Goal: Information Seeking & Learning: Compare options

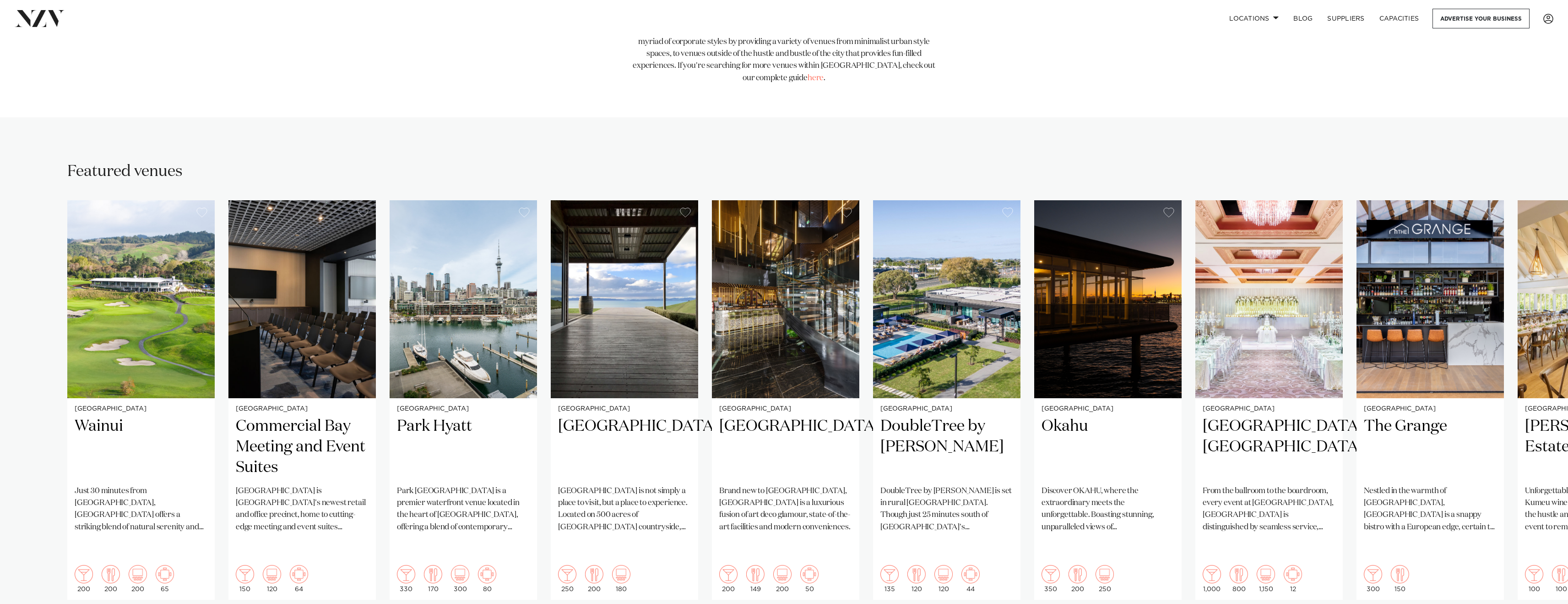
scroll to position [534, 0]
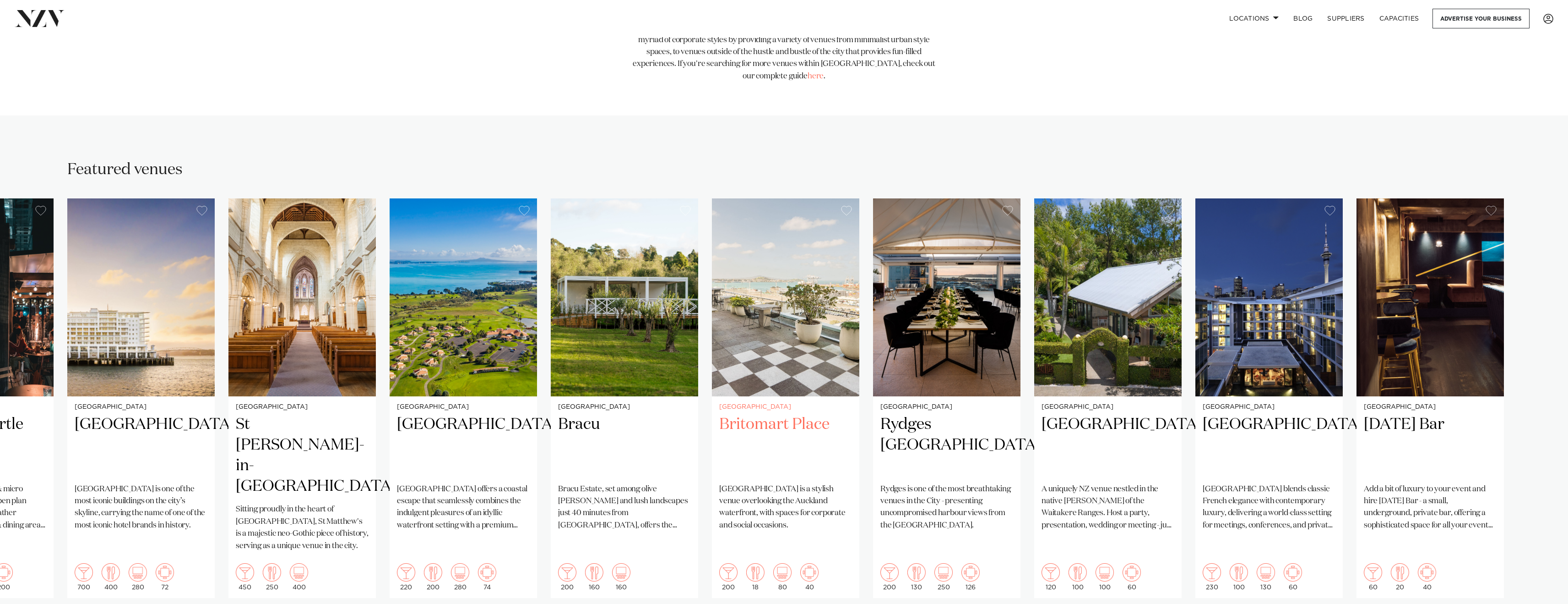
click at [776, 414] on h2 "Britomart Place" at bounding box center [786, 444] width 133 height 62
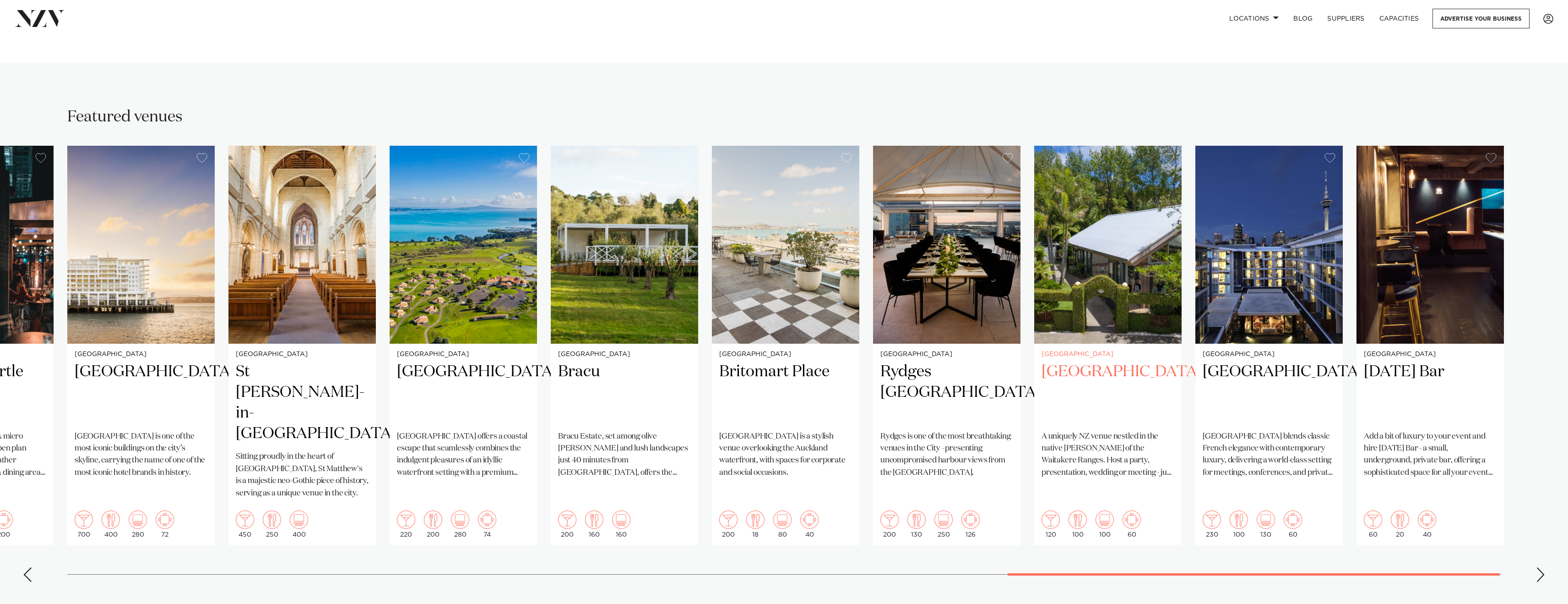
scroll to position [593, 0]
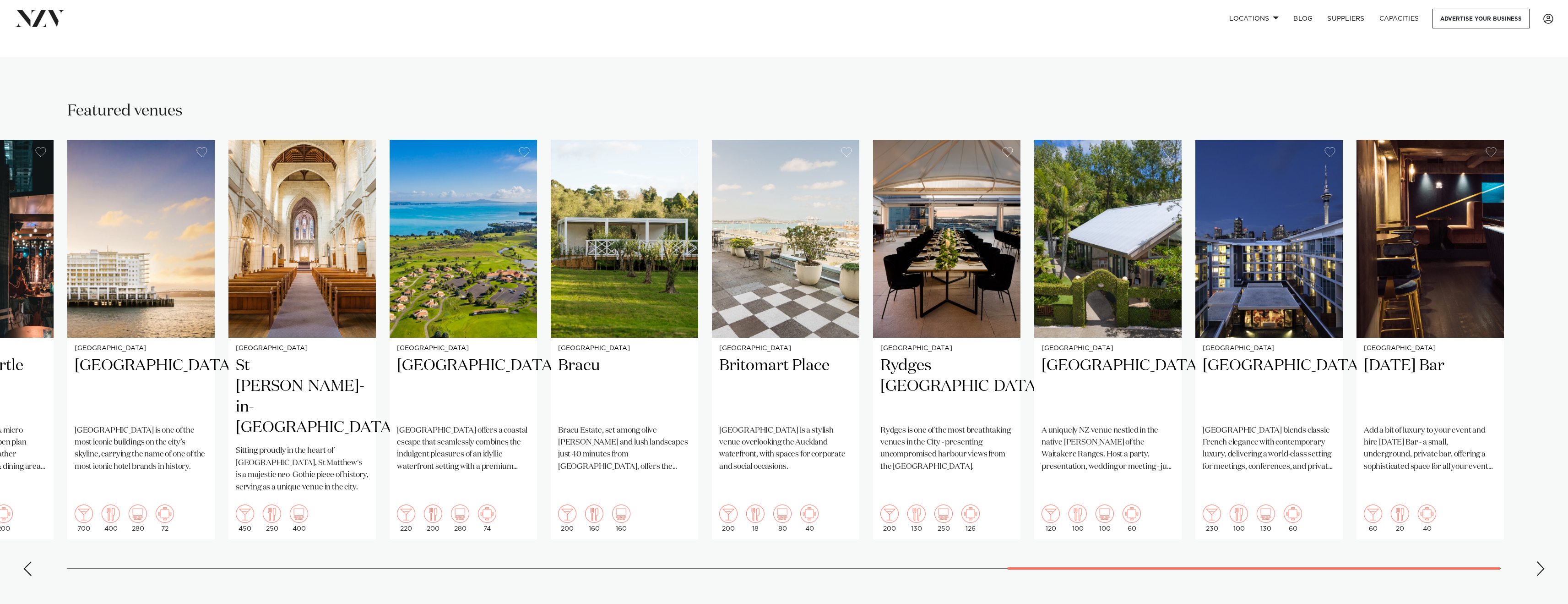
click at [1539, 561] on div "Next slide" at bounding box center [1540, 568] width 9 height 14
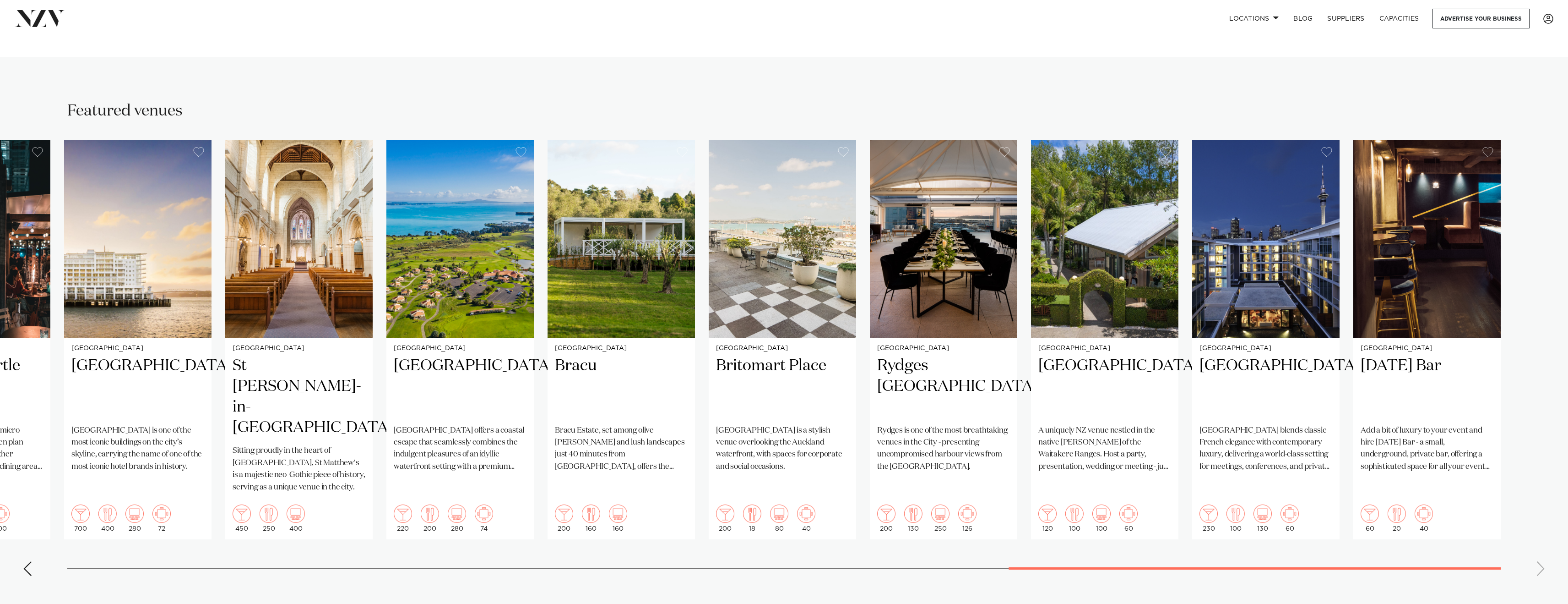
click at [1538, 539] on swiper-container "Auckland Wainui Just 30 minutes from central Auckland, Wainui offers a striking…" at bounding box center [784, 361] width 1568 height 444
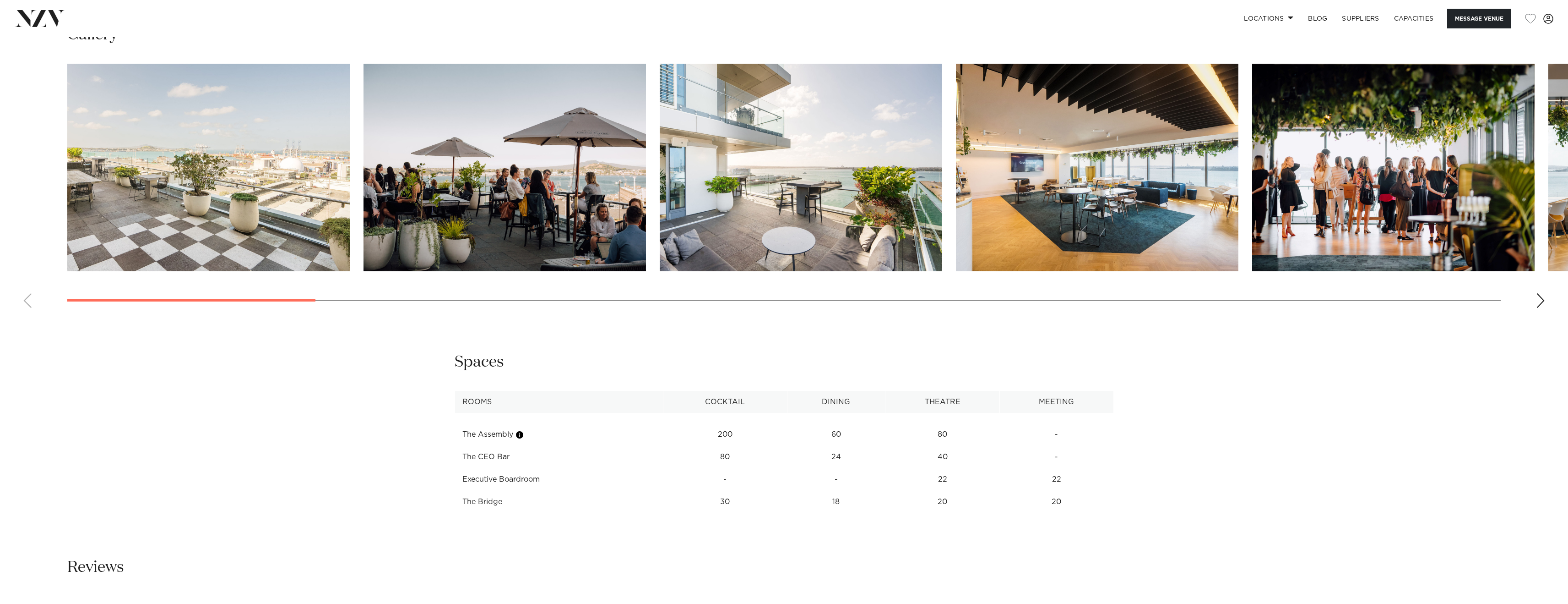
scroll to position [1274, 0]
click at [492, 438] on td "The Assembly" at bounding box center [559, 435] width 209 height 23
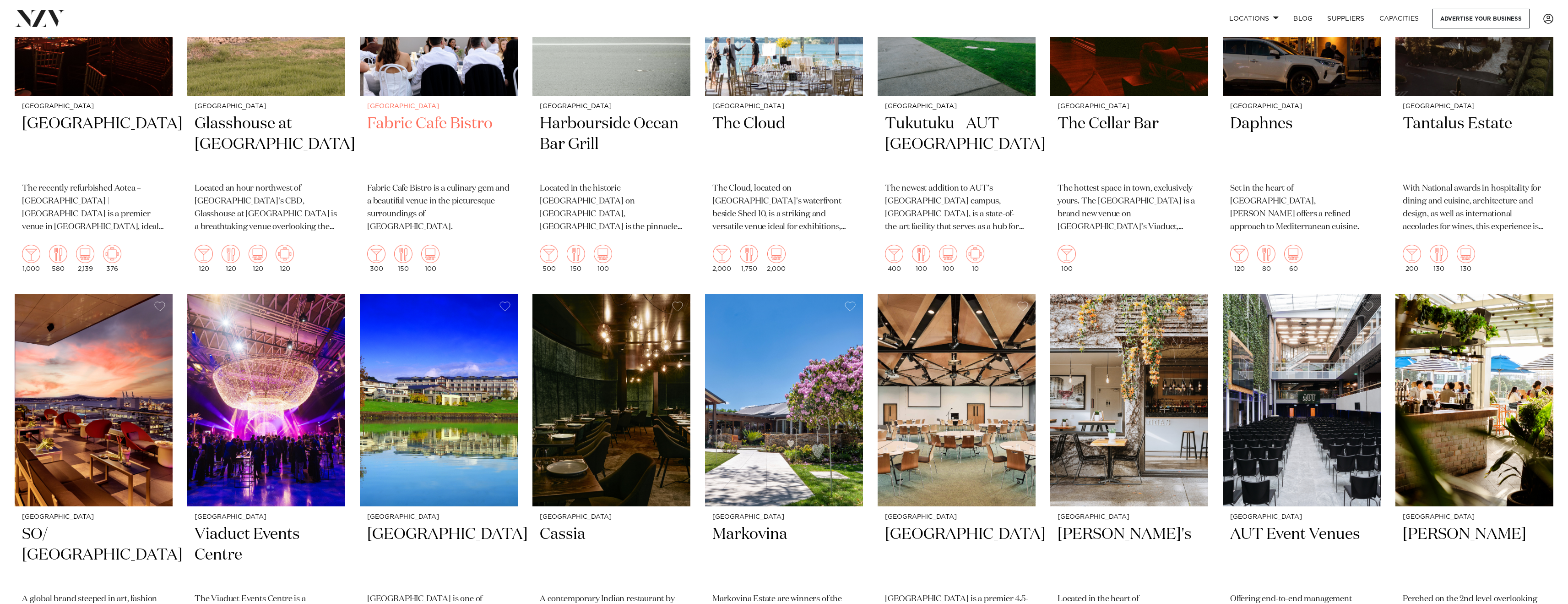
scroll to position [3877, 0]
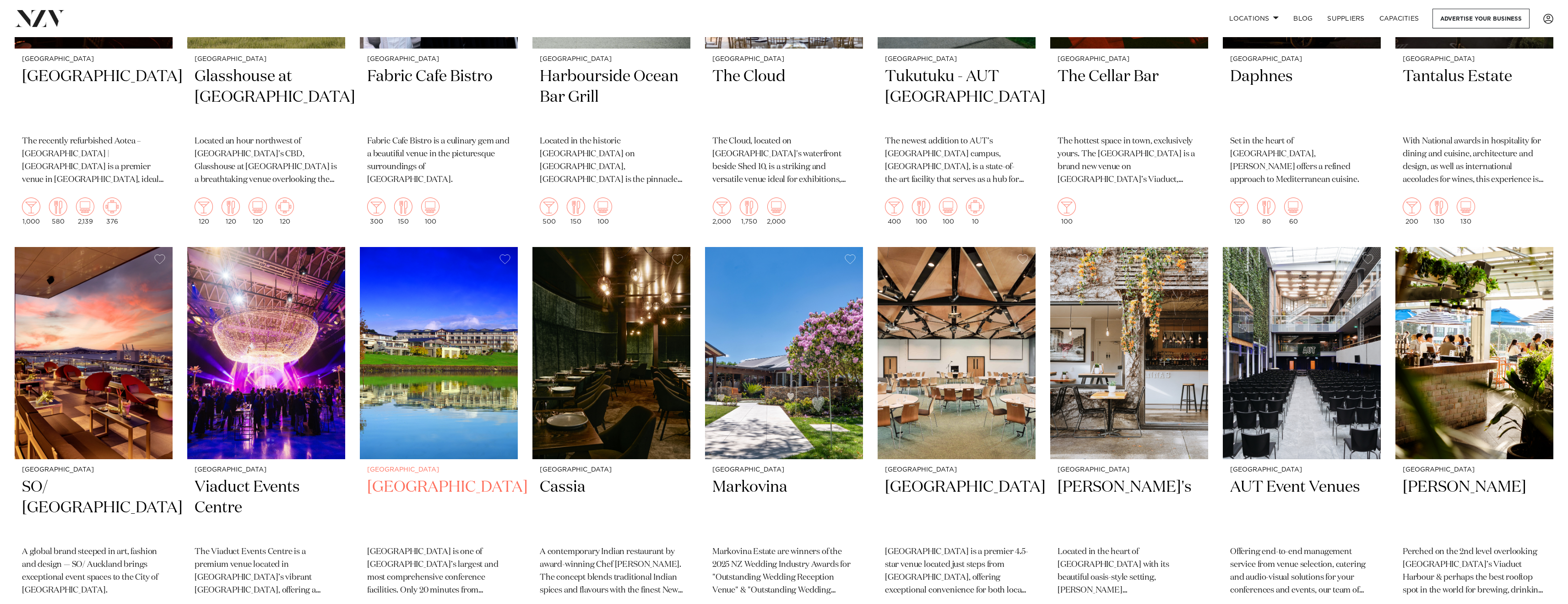
click at [465, 346] on img at bounding box center [439, 352] width 158 height 212
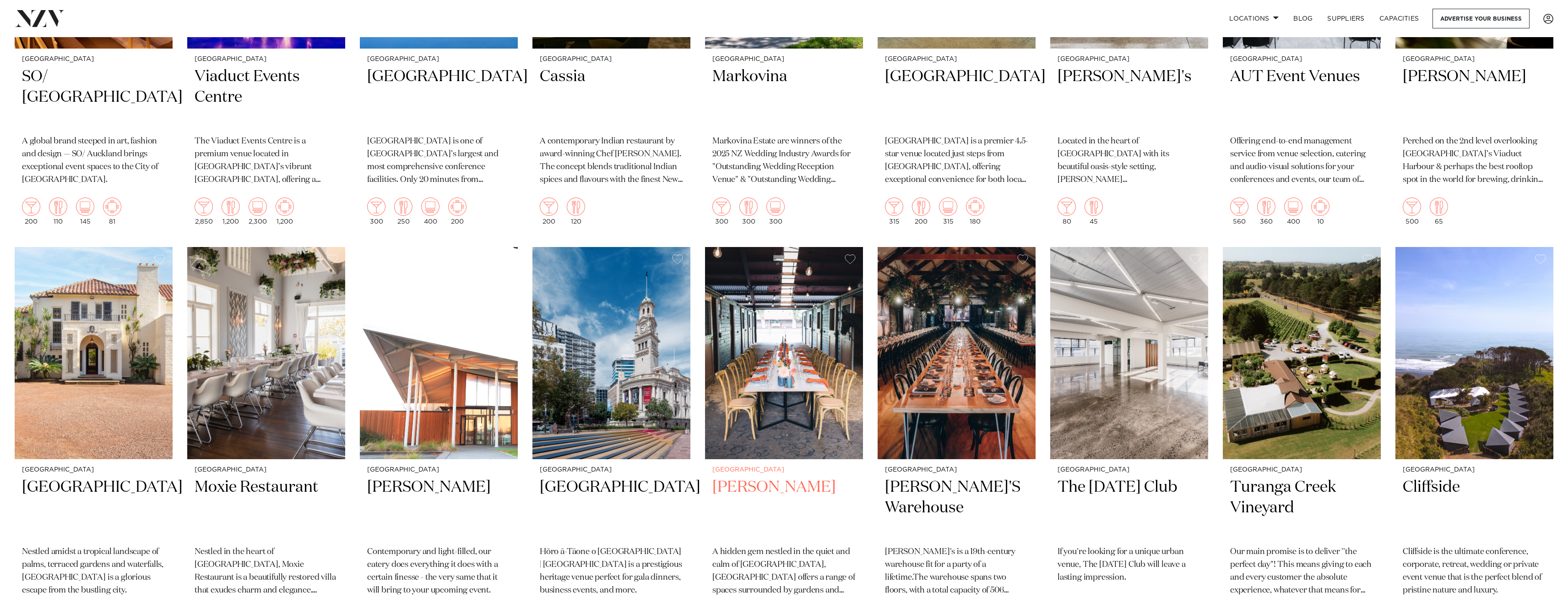
scroll to position [4288, 0]
click at [1171, 311] on img at bounding box center [1129, 351] width 158 height 212
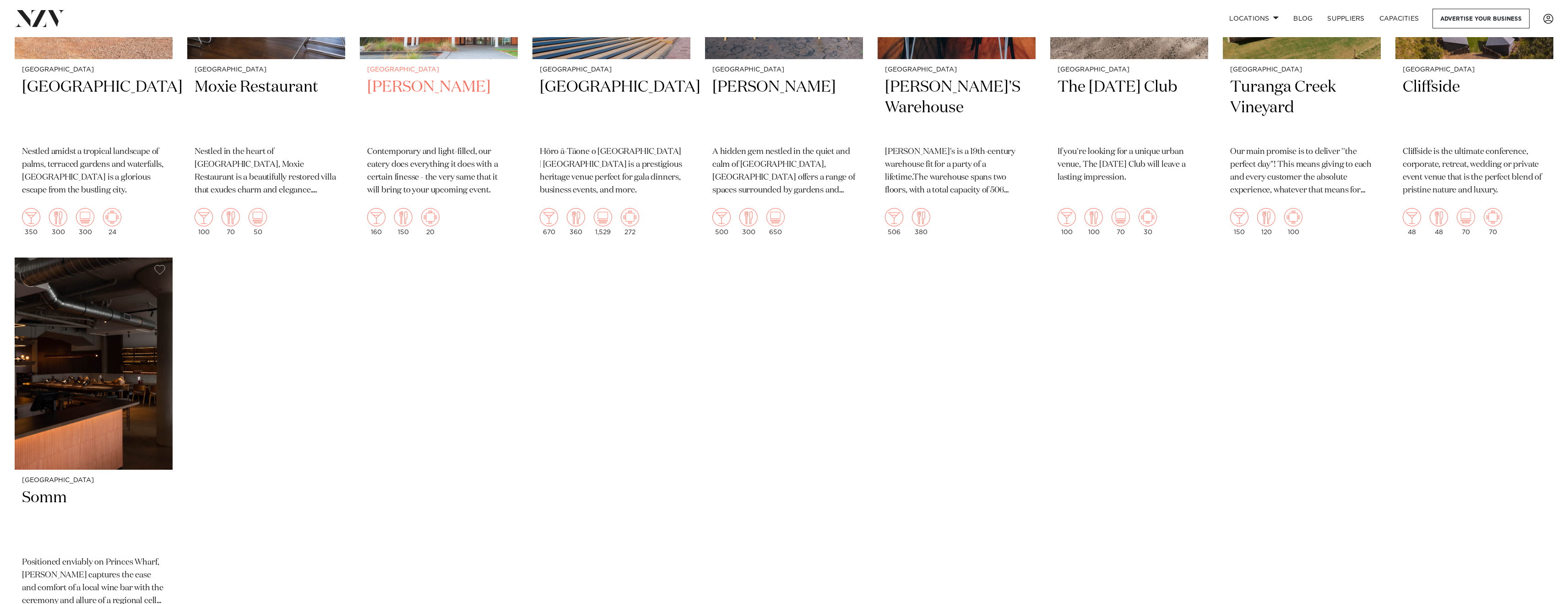
scroll to position [4727, 0]
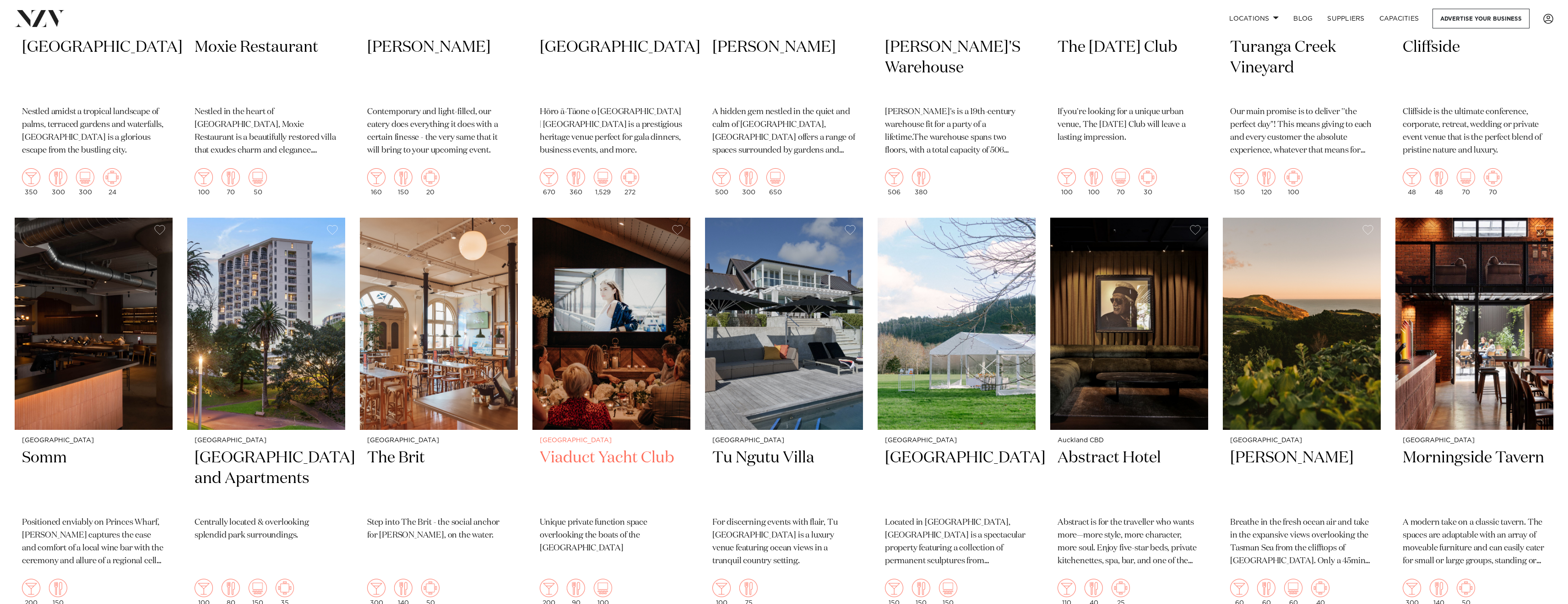
click at [619, 275] on img at bounding box center [611, 323] width 158 height 212
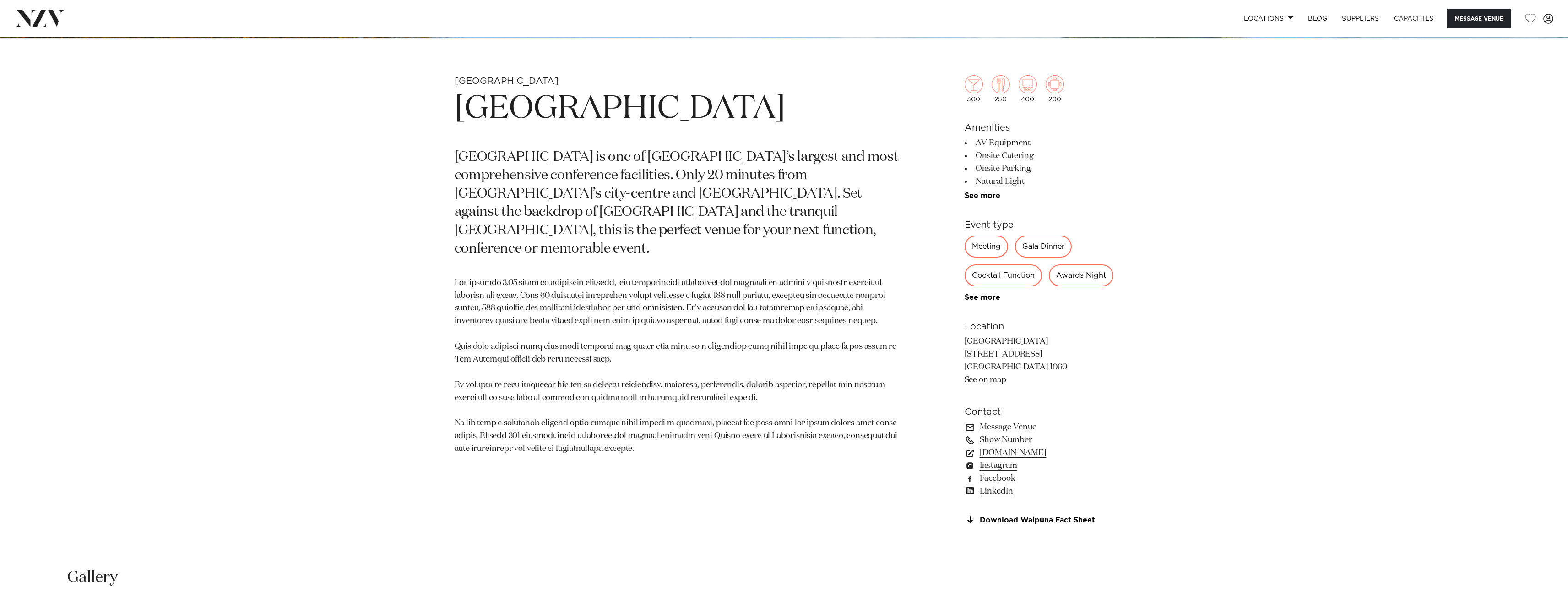
scroll to position [739, 0]
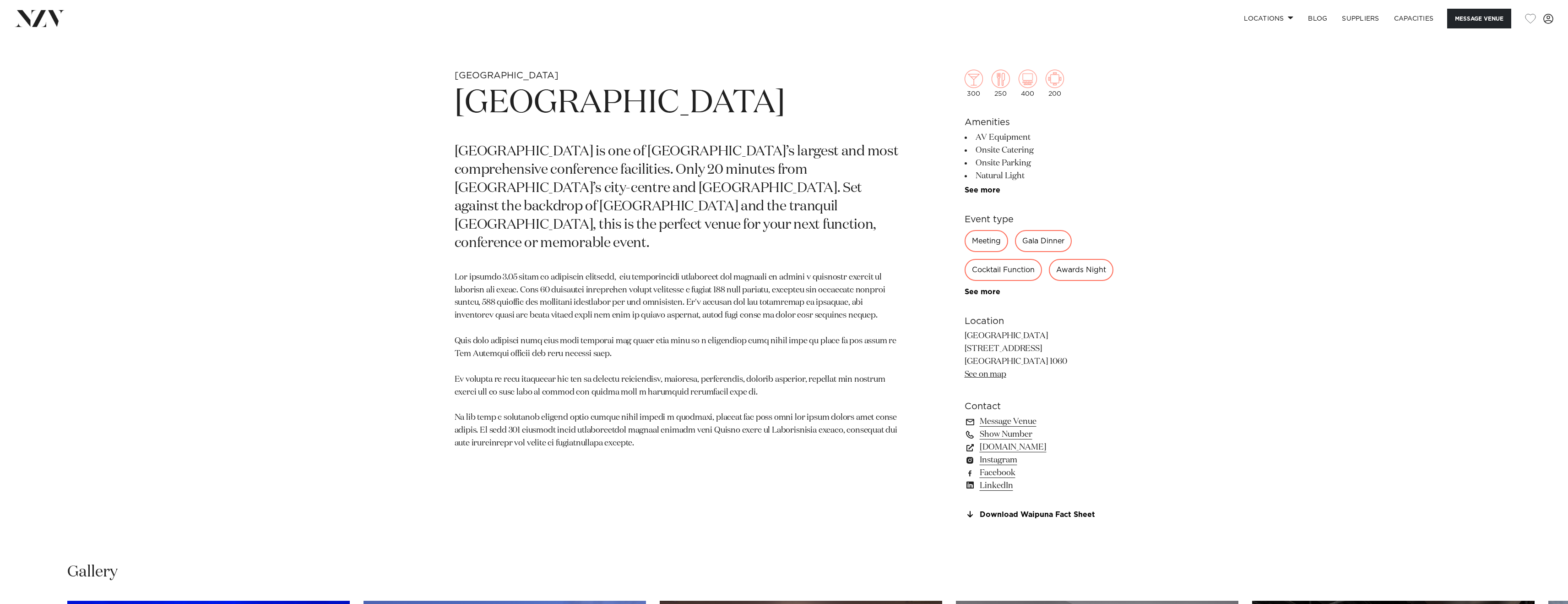
click at [987, 242] on div "Meeting" at bounding box center [986, 240] width 44 height 22
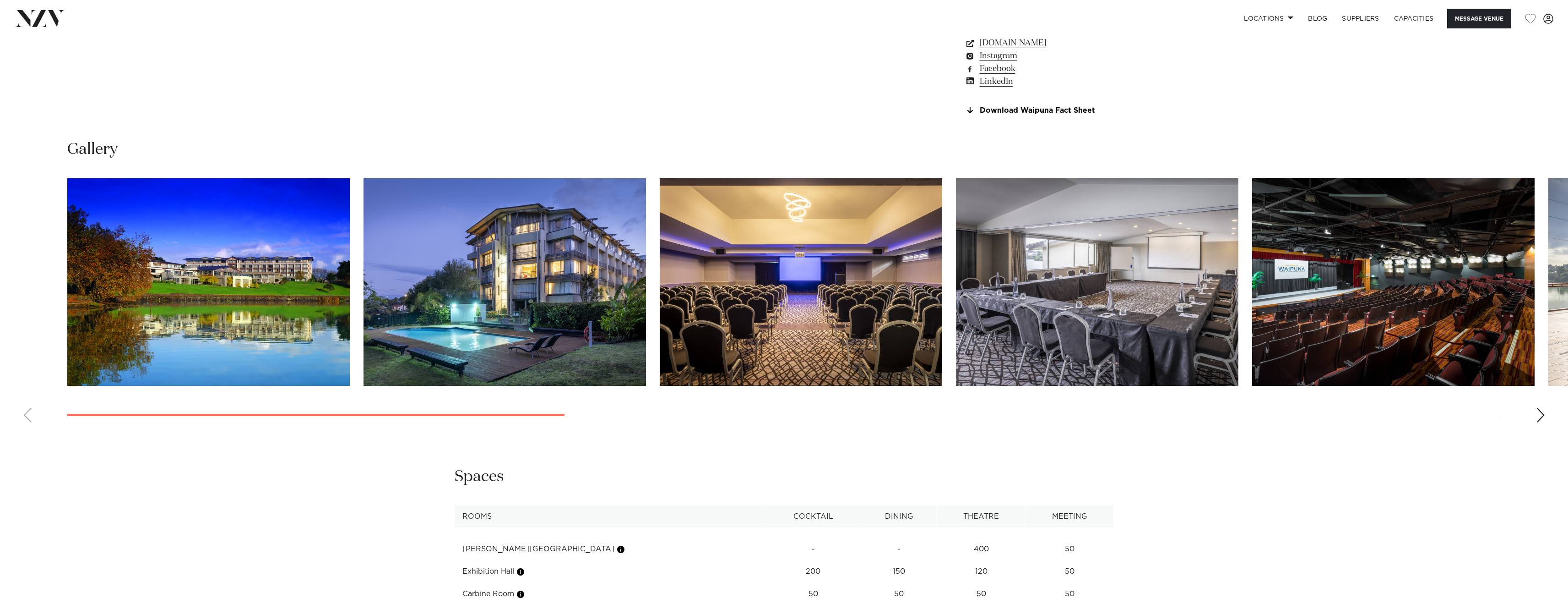
scroll to position [1195, 0]
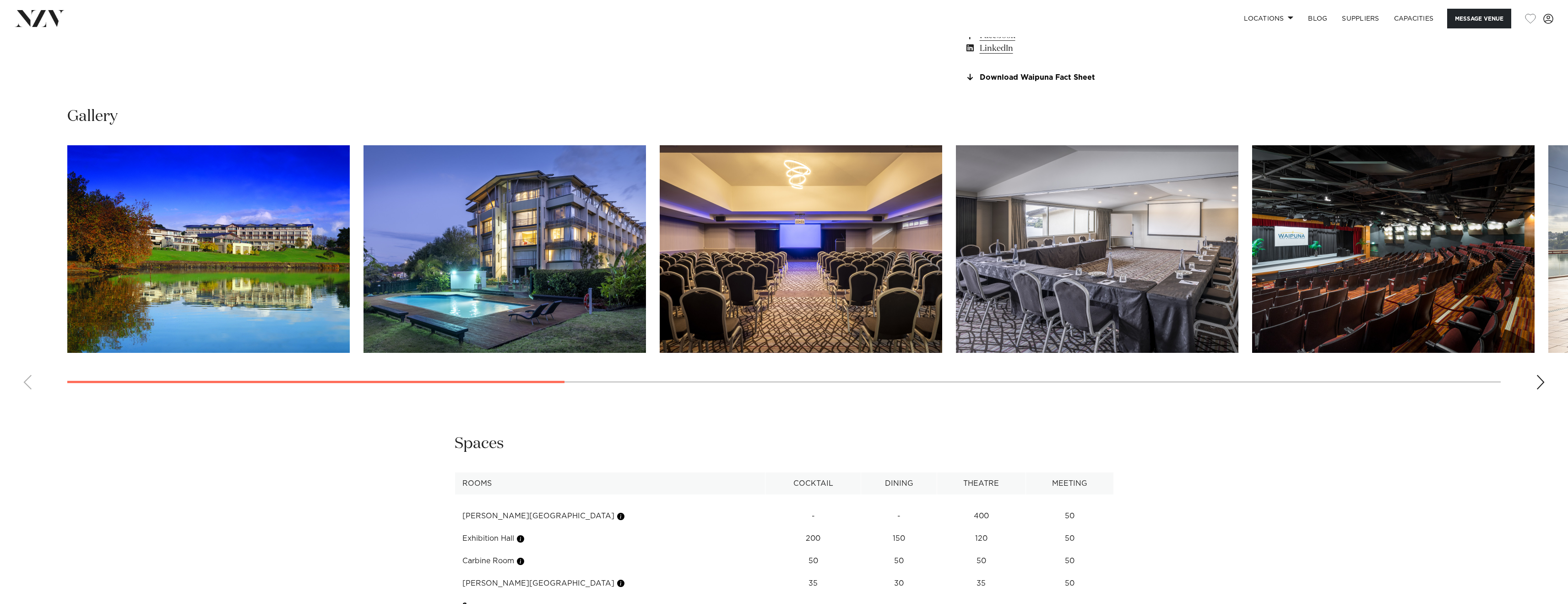
click at [1538, 389] on div "Next slide" at bounding box center [1540, 381] width 9 height 14
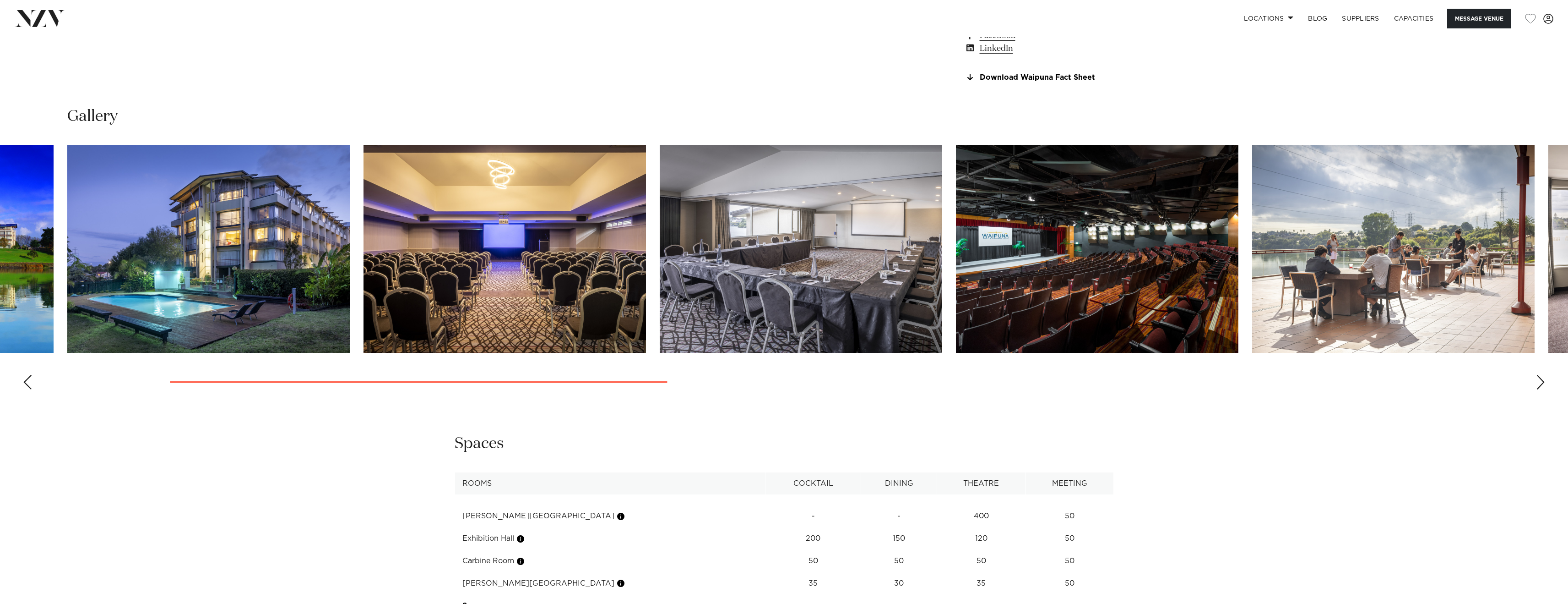
click at [1538, 389] on div "Next slide" at bounding box center [1540, 381] width 9 height 14
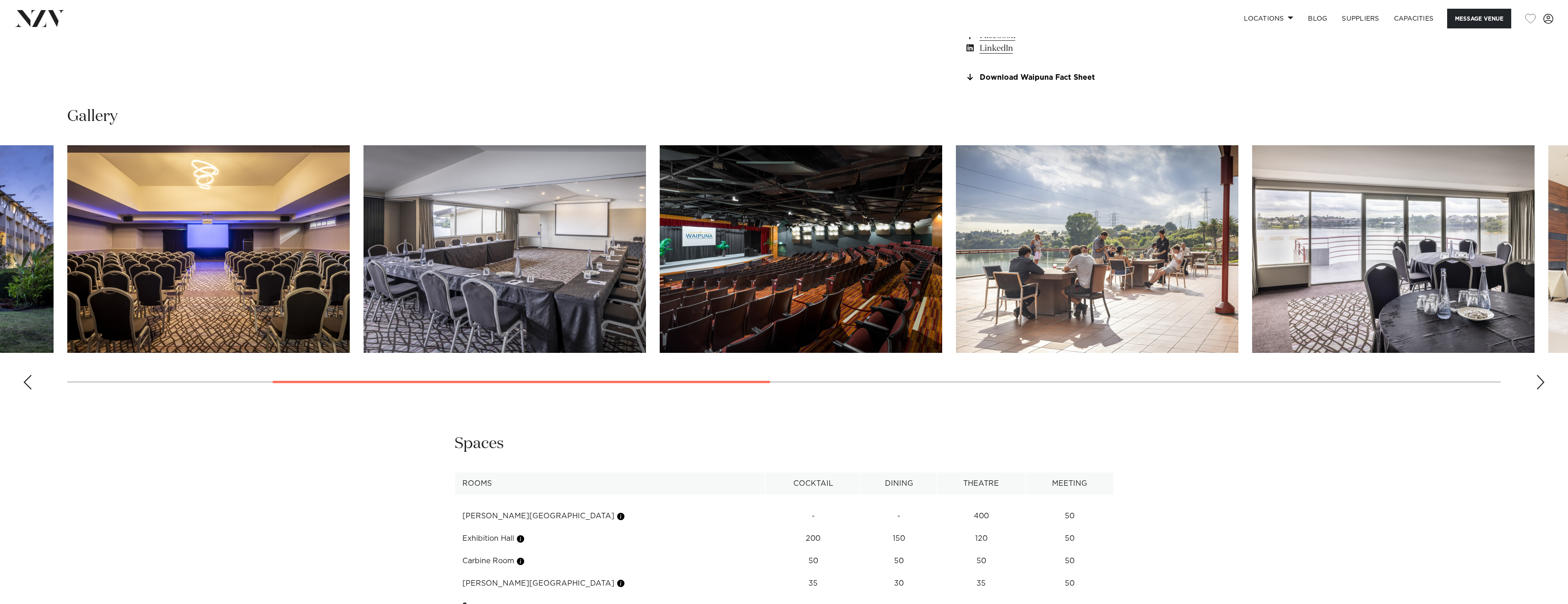
click at [1538, 389] on div "Next slide" at bounding box center [1540, 381] width 9 height 14
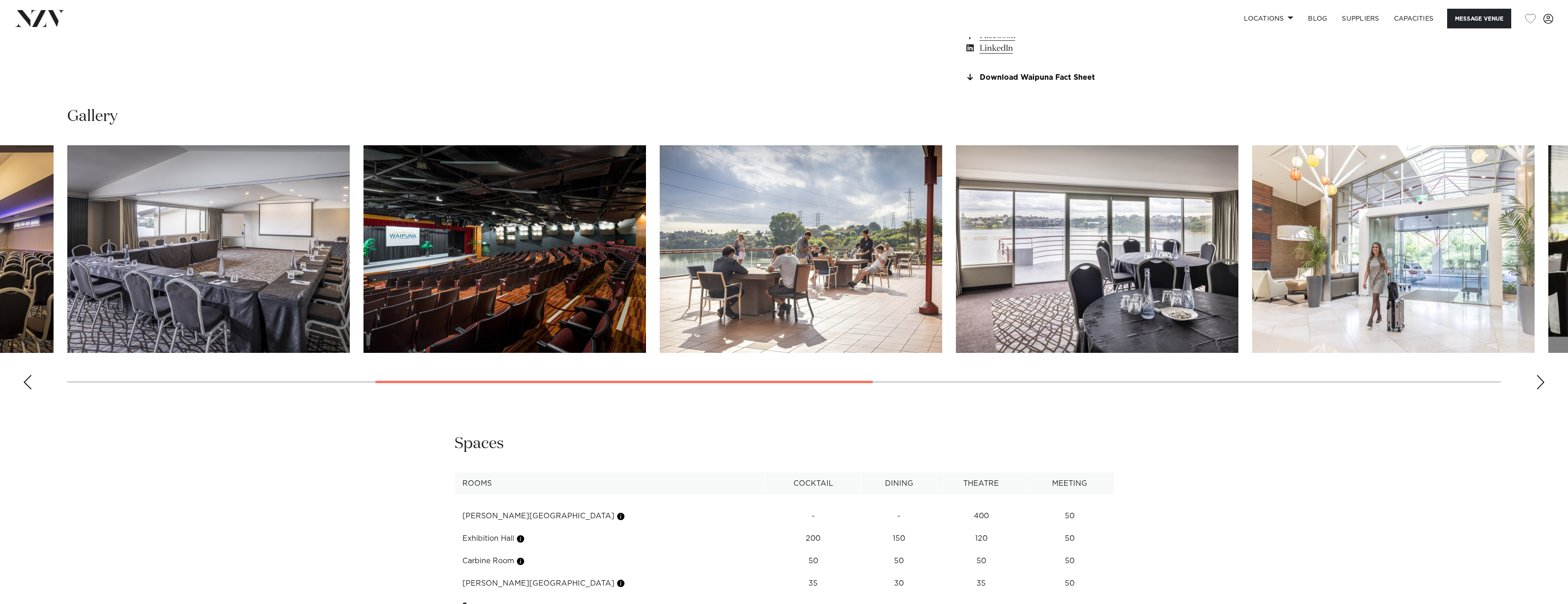
click at [1538, 389] on div "Next slide" at bounding box center [1540, 381] width 9 height 14
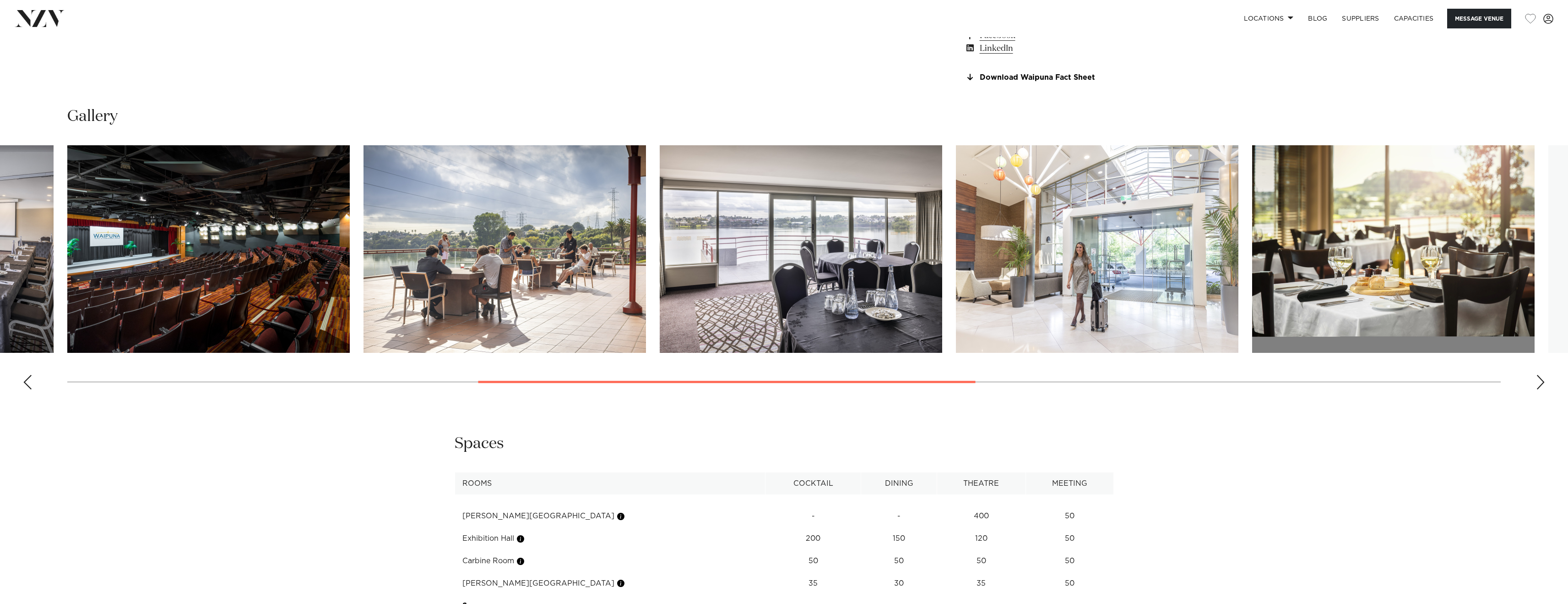
click at [1538, 389] on div "Next slide" at bounding box center [1540, 381] width 9 height 14
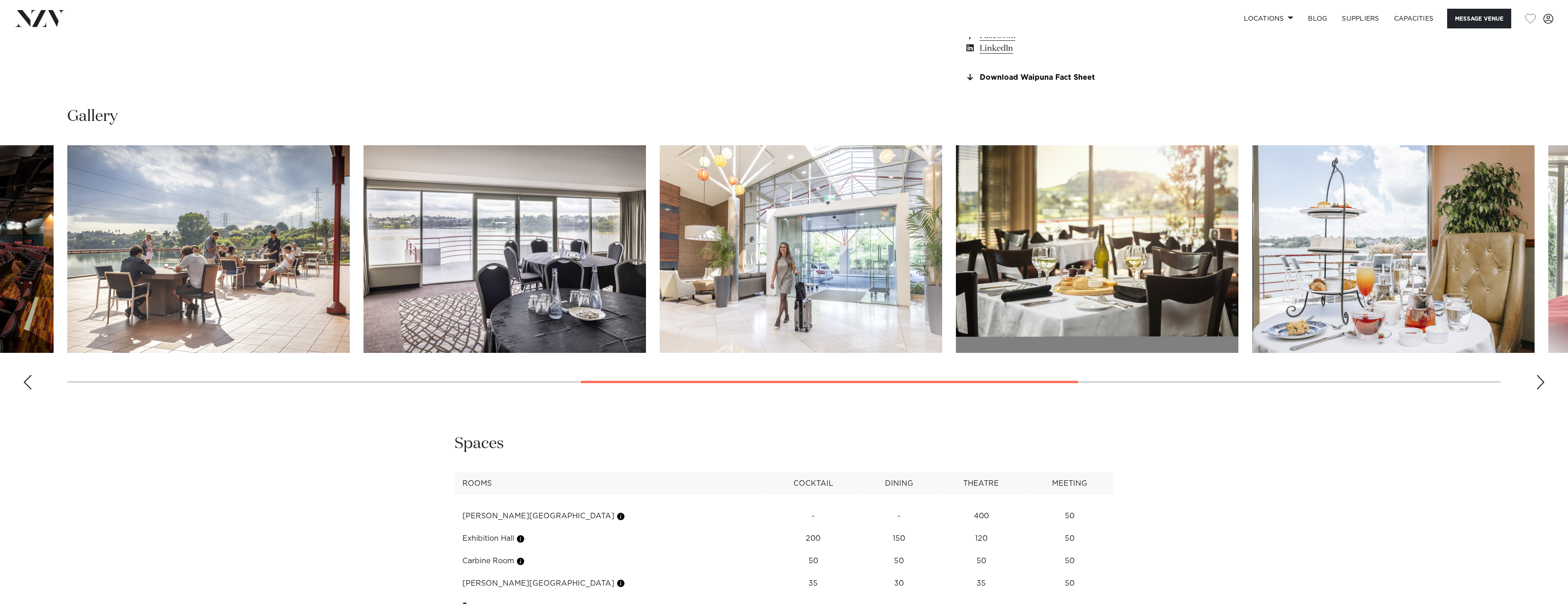
click at [1538, 389] on div "Next slide" at bounding box center [1540, 381] width 9 height 14
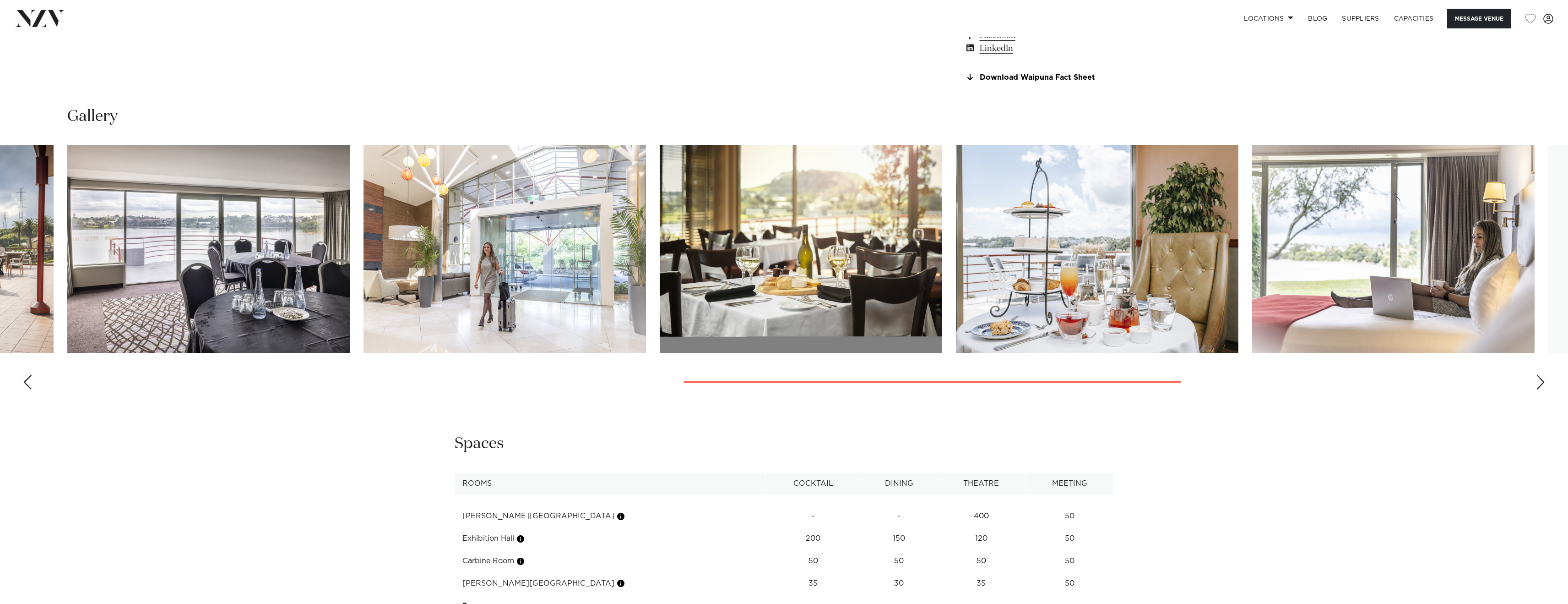
click at [1538, 389] on div "Next slide" at bounding box center [1540, 381] width 9 height 14
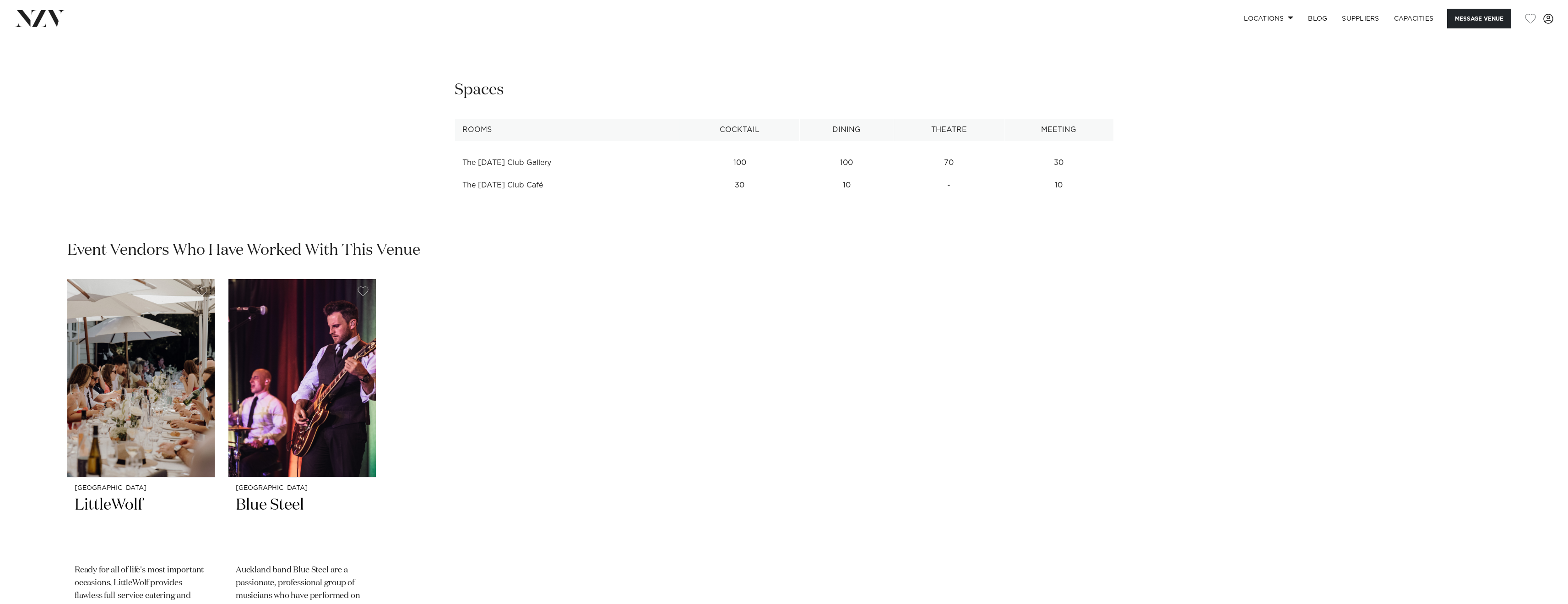
scroll to position [1594, 0]
